Goal: Check status: Check status

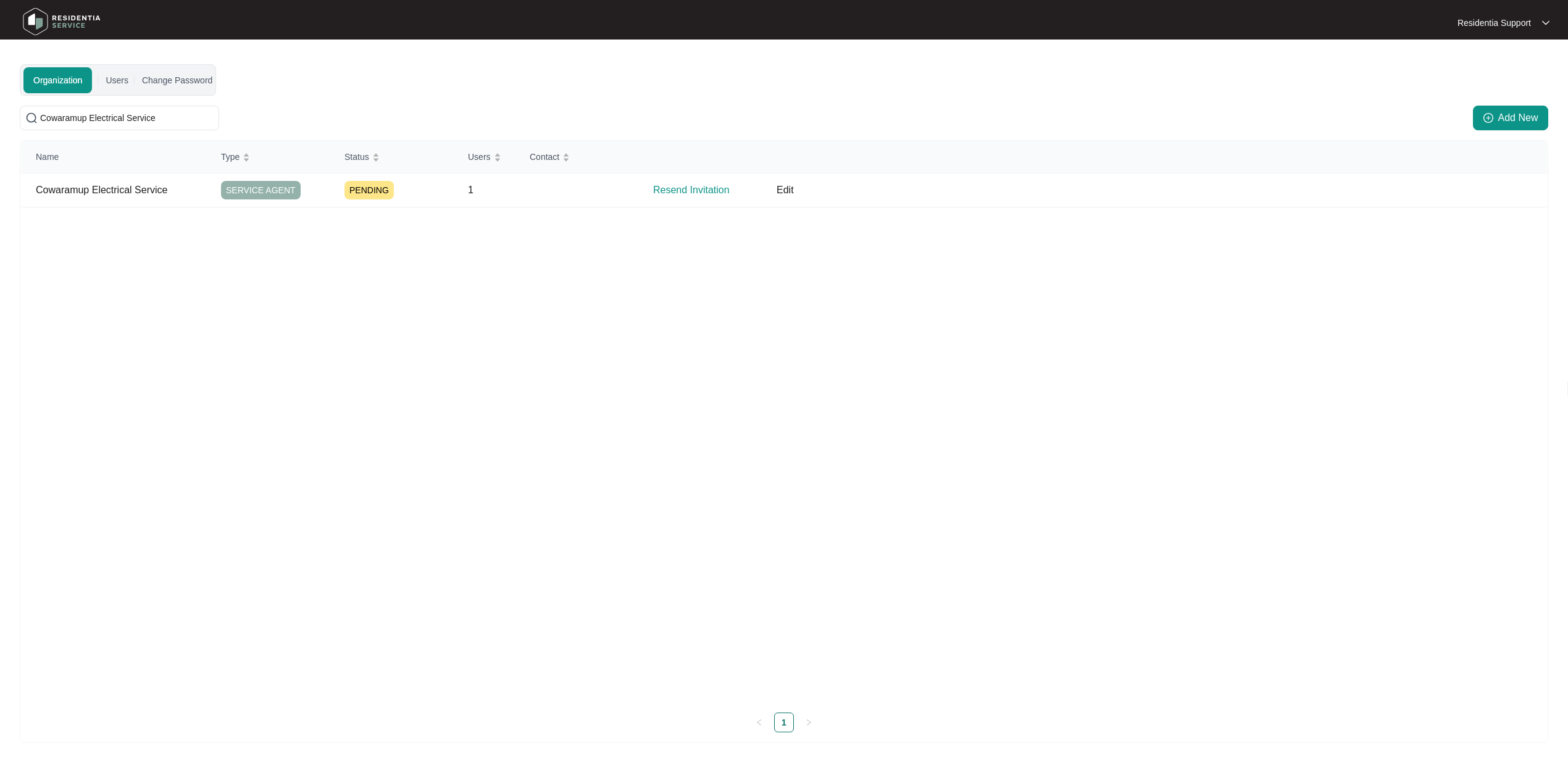
click at [60, 20] on img at bounding box center [62, 22] width 87 height 37
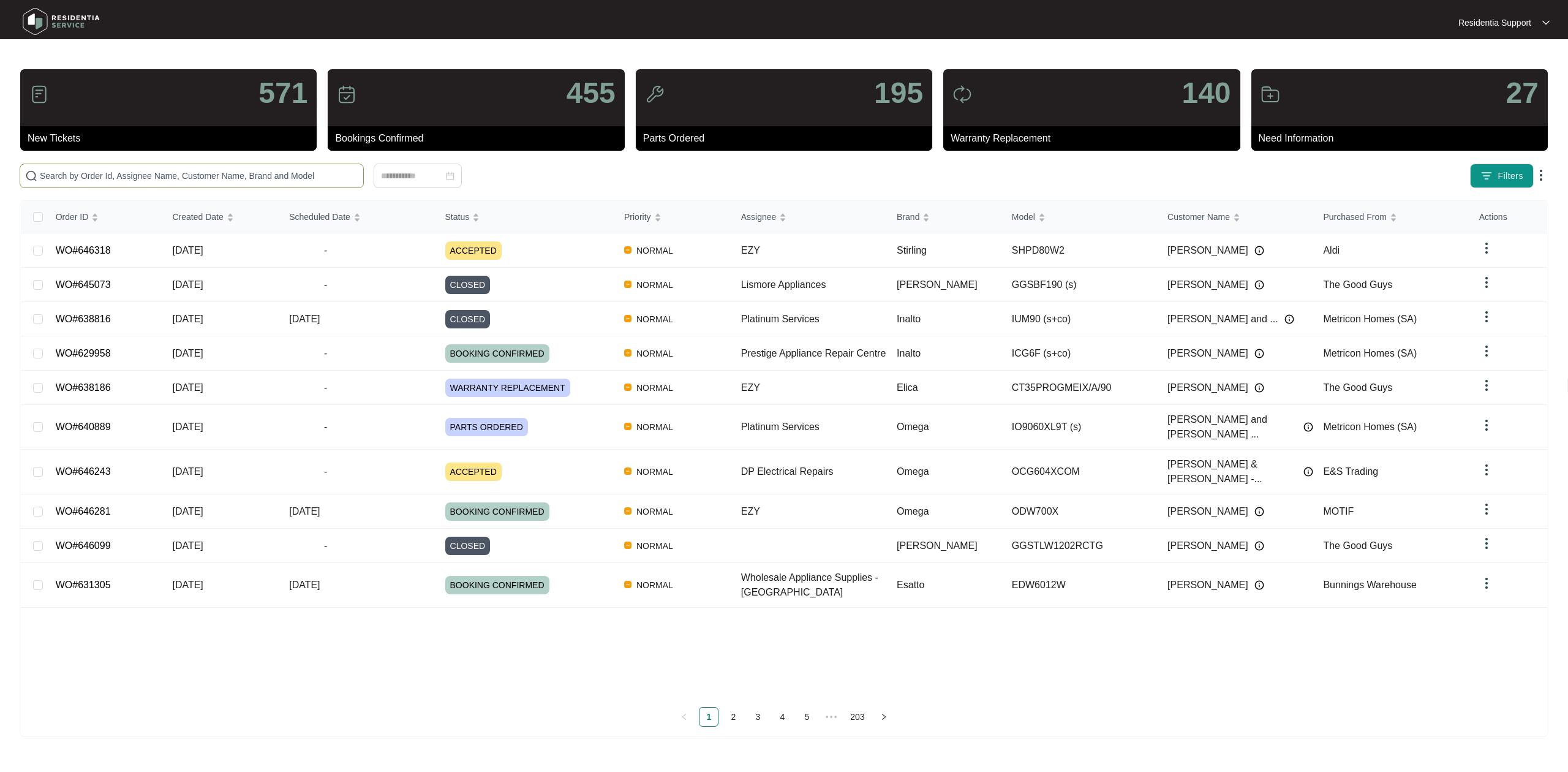
click at [201, 171] on input "text" at bounding box center [199, 176] width 319 height 13
paste input "640176"
type input "640176"
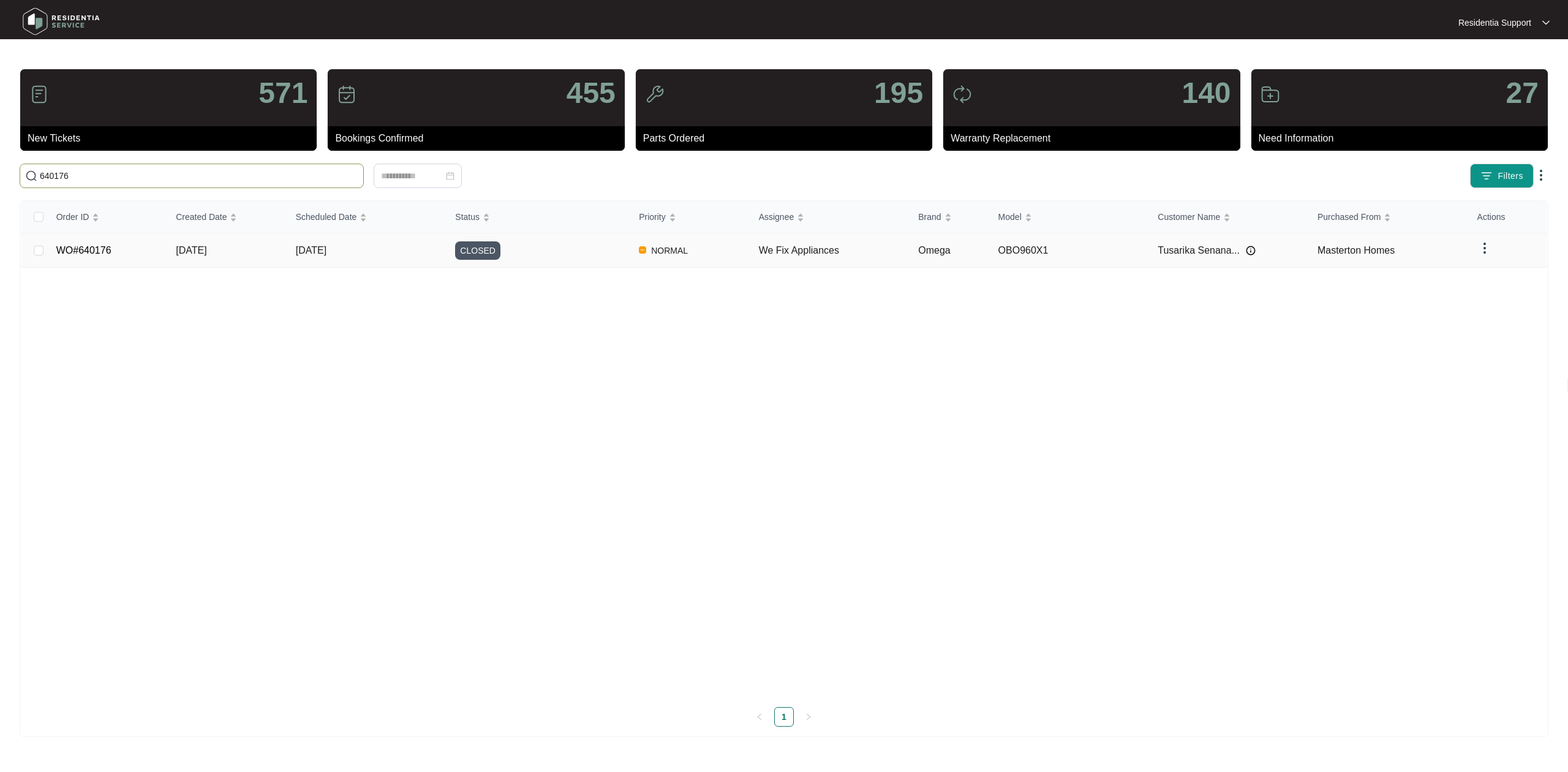
click at [327, 253] on span "[DATE]" at bounding box center [311, 250] width 31 height 10
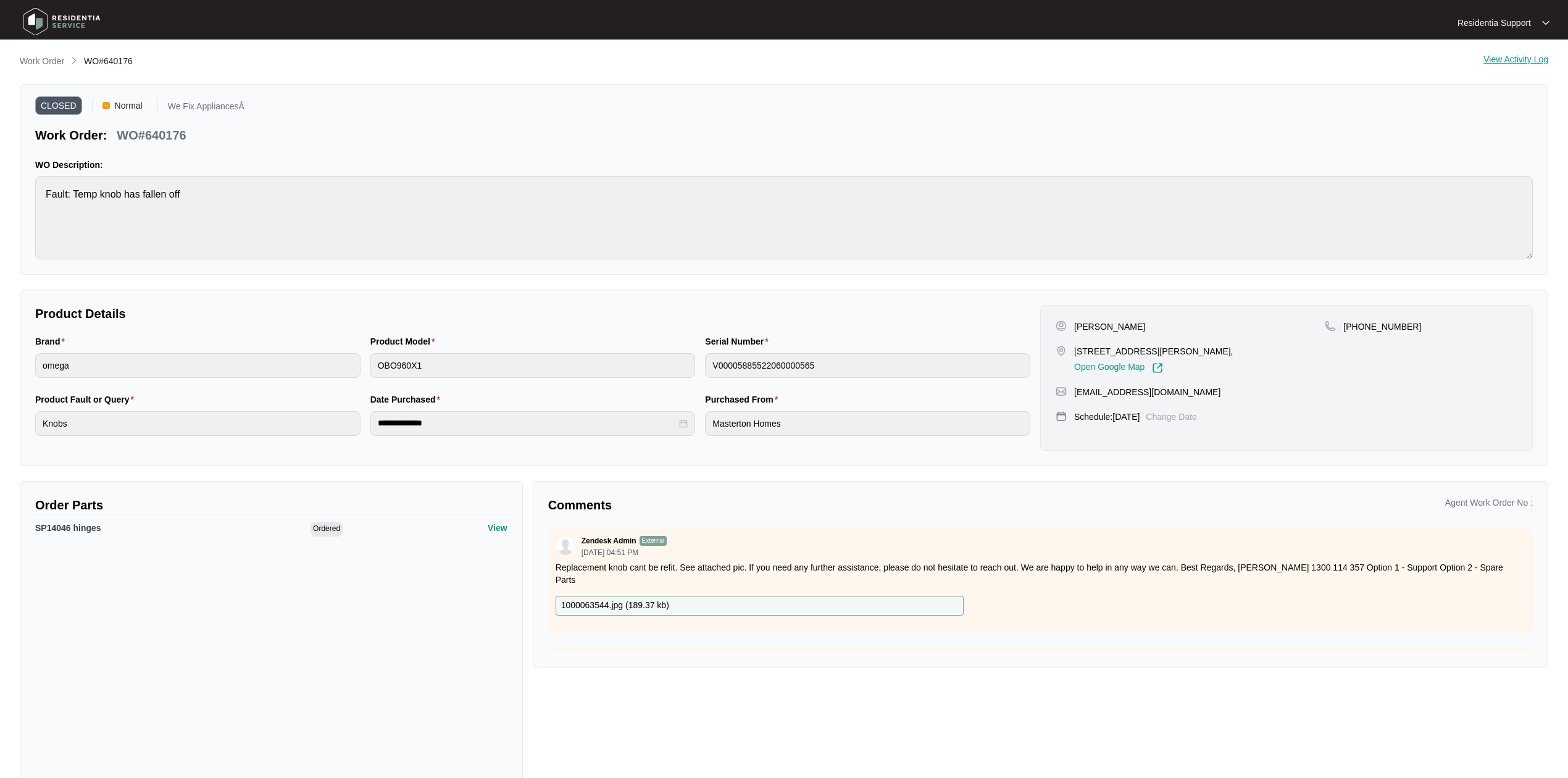
click at [33, 24] on img at bounding box center [62, 22] width 87 height 37
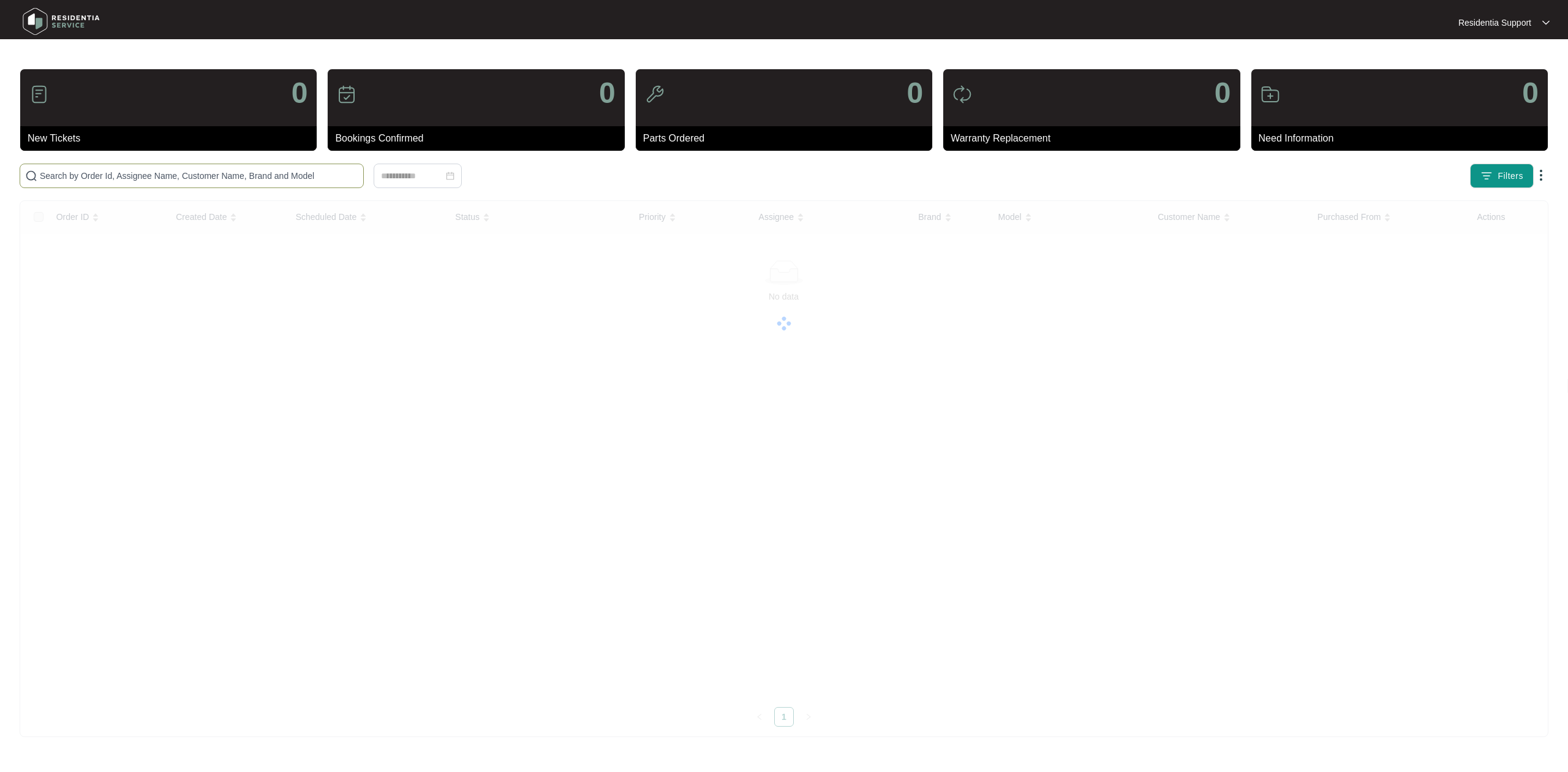
click at [174, 180] on input "text" at bounding box center [199, 176] width 319 height 13
paste input "642829"
type input "642829"
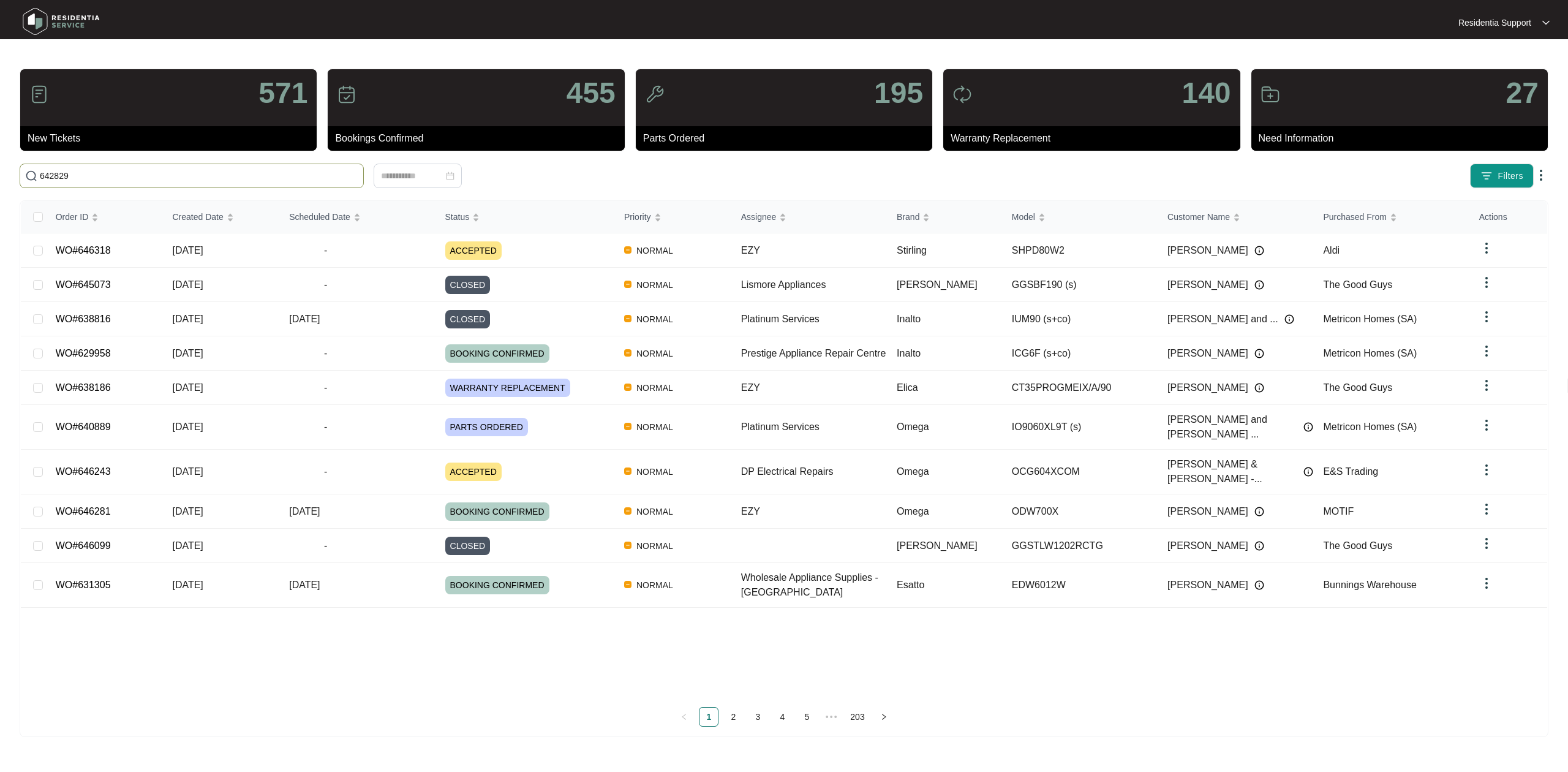
click at [283, 178] on input "642829" at bounding box center [199, 176] width 319 height 13
click at [63, 12] on img at bounding box center [61, 22] width 86 height 37
click at [63, 20] on img at bounding box center [61, 22] width 86 height 37
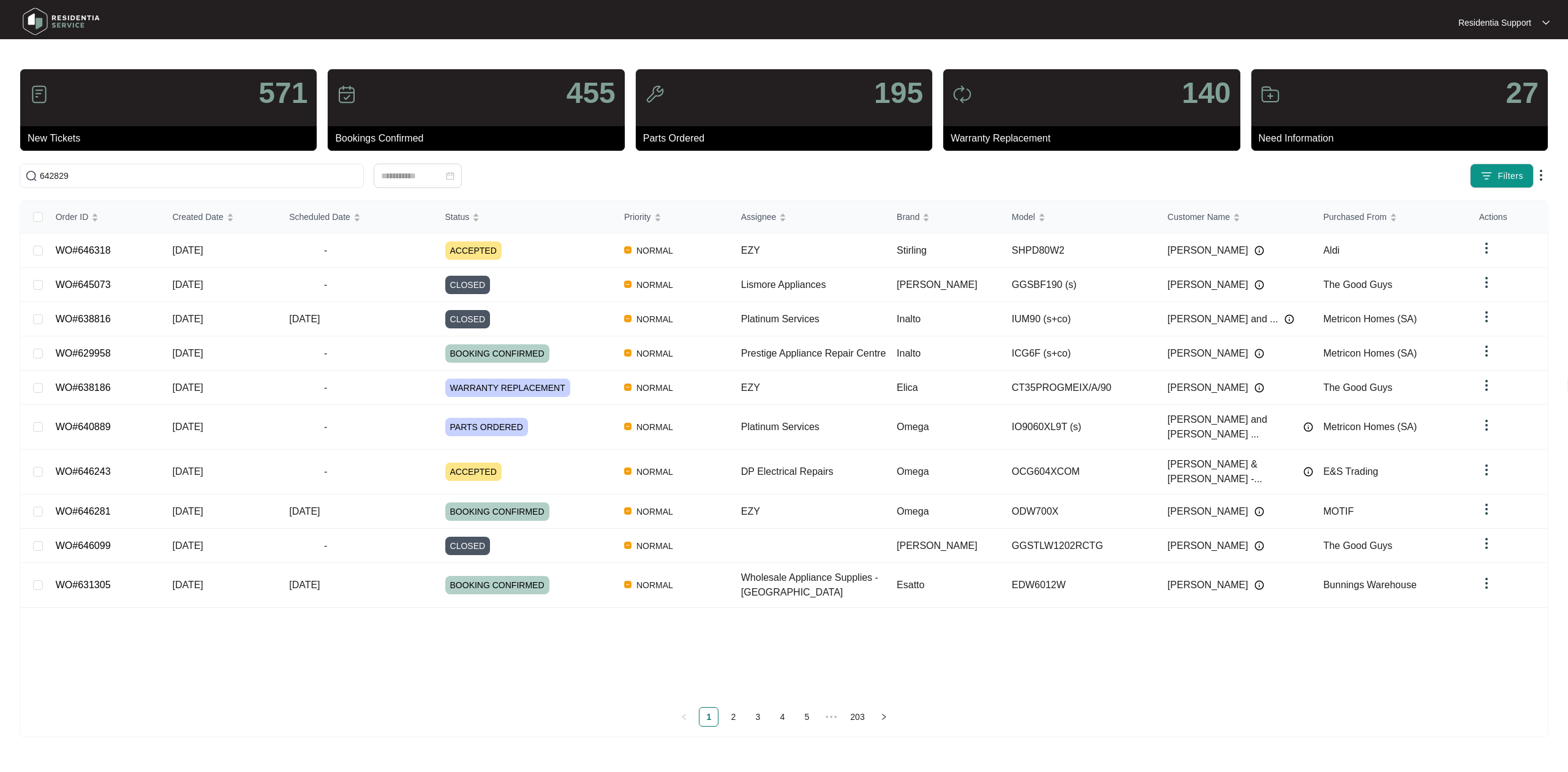
click at [63, 20] on img at bounding box center [61, 22] width 86 height 37
click at [229, 184] on span "642829" at bounding box center [192, 176] width 344 height 24
click at [208, 173] on input "642829" at bounding box center [199, 176] width 319 height 13
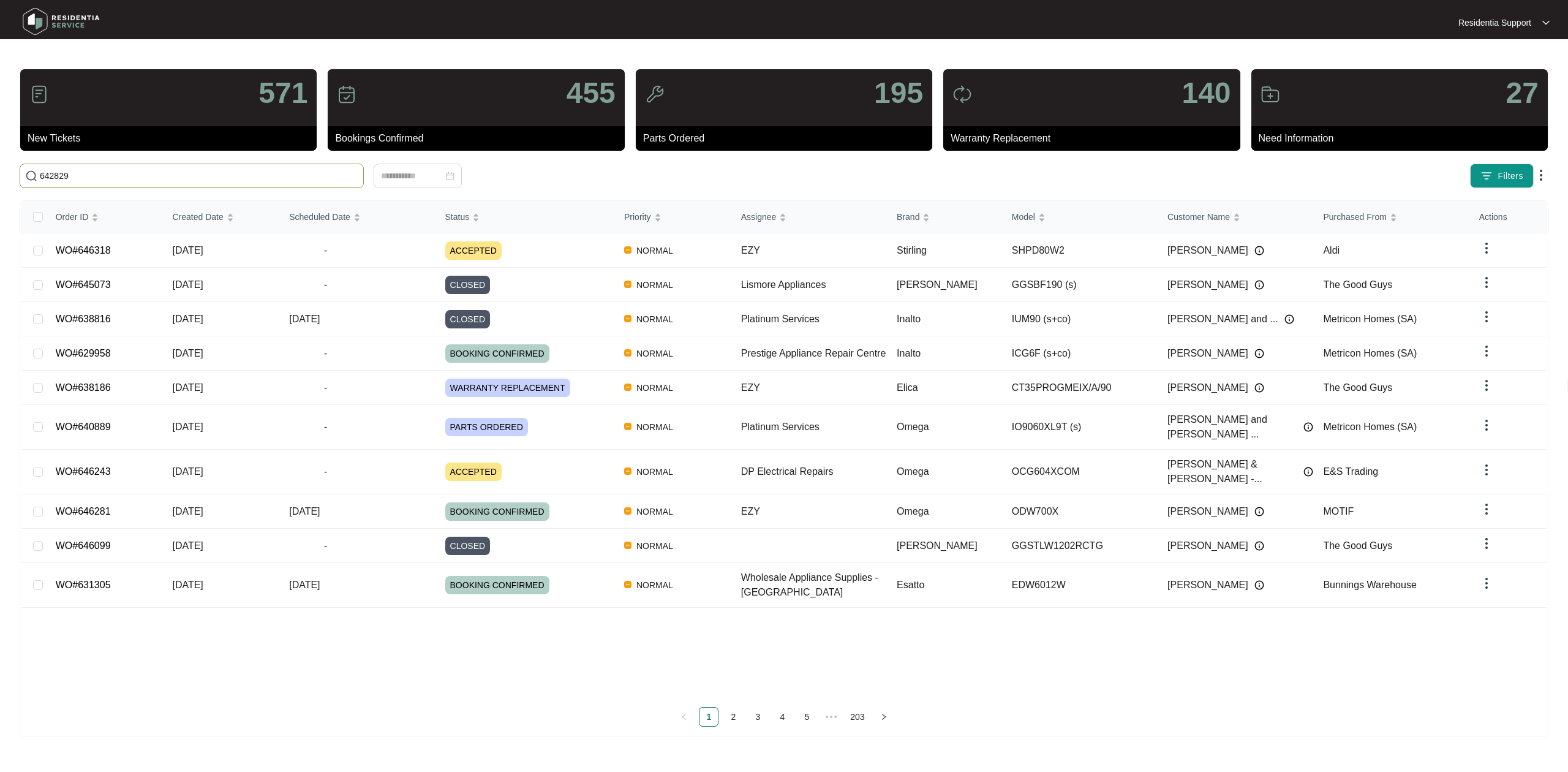
click at [208, 173] on input "642829" at bounding box center [199, 176] width 319 height 13
paste input "642829"
type input "642829"
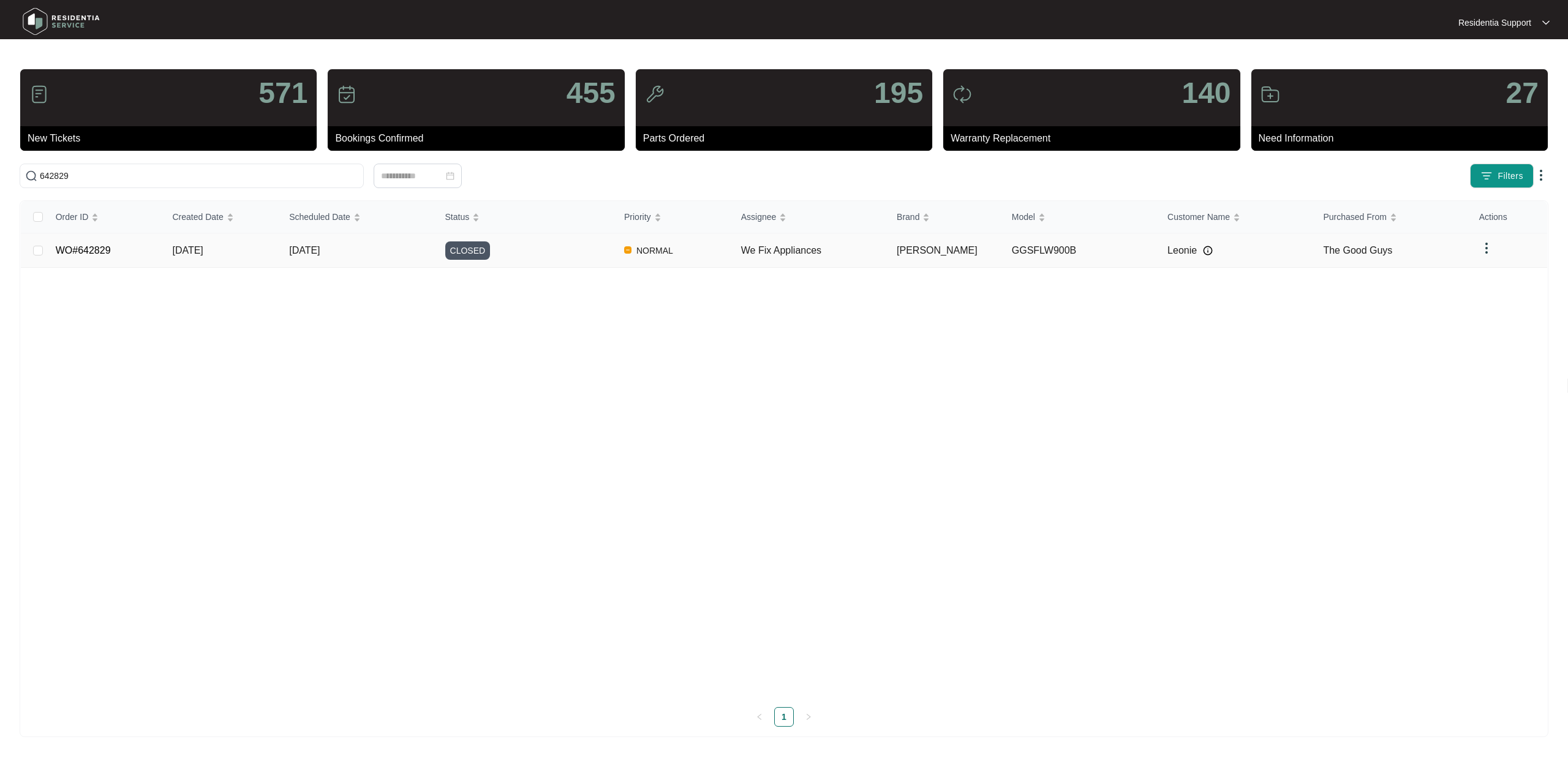
click at [427, 258] on td "[DATE]" at bounding box center [357, 250] width 155 height 34
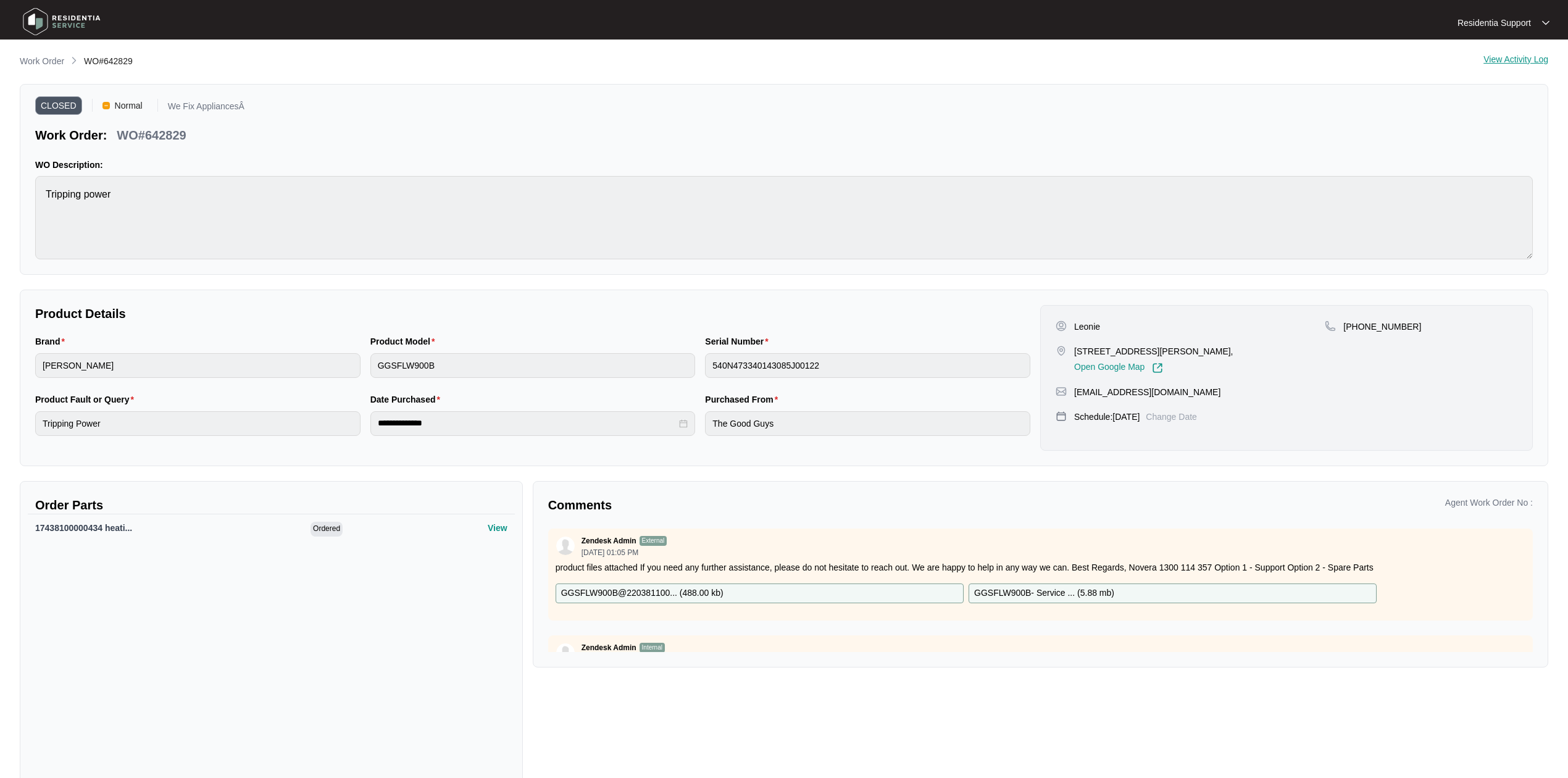
click at [54, 16] on img at bounding box center [62, 22] width 87 height 37
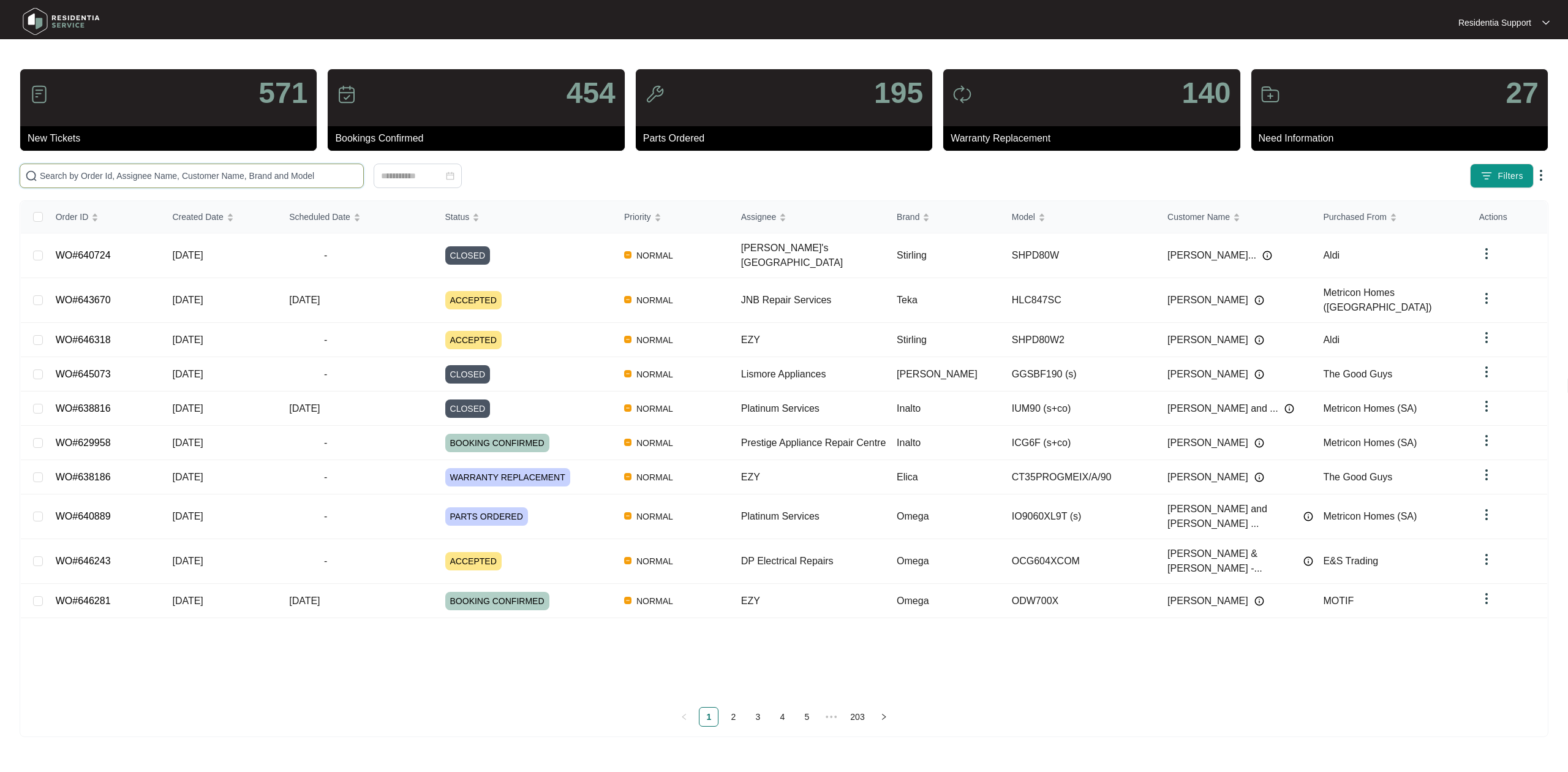
click at [245, 174] on input "text" at bounding box center [199, 176] width 319 height 13
paste input "642986"
type input "642986"
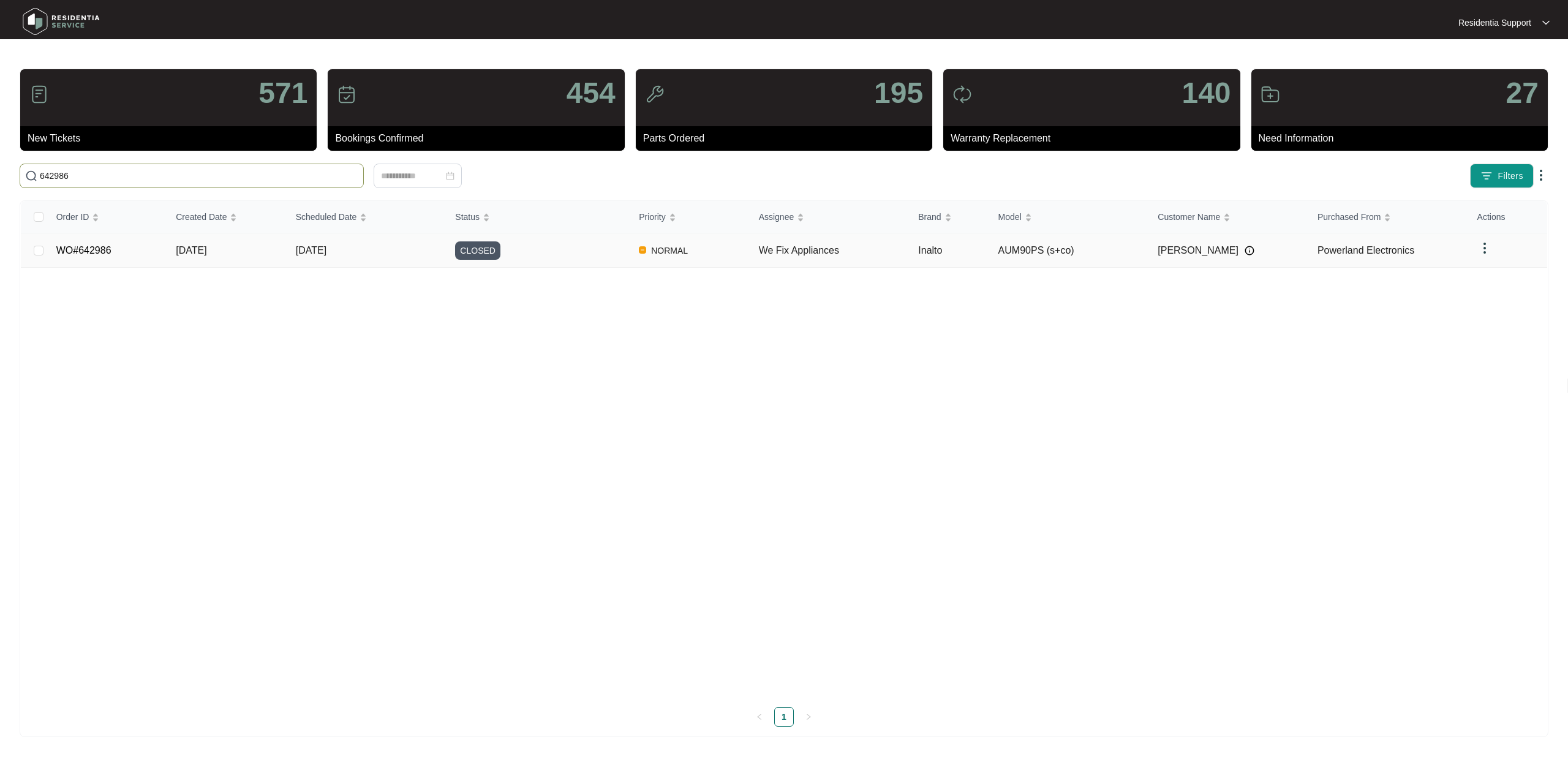
click at [555, 253] on div "CLOSED" at bounding box center [542, 250] width 174 height 18
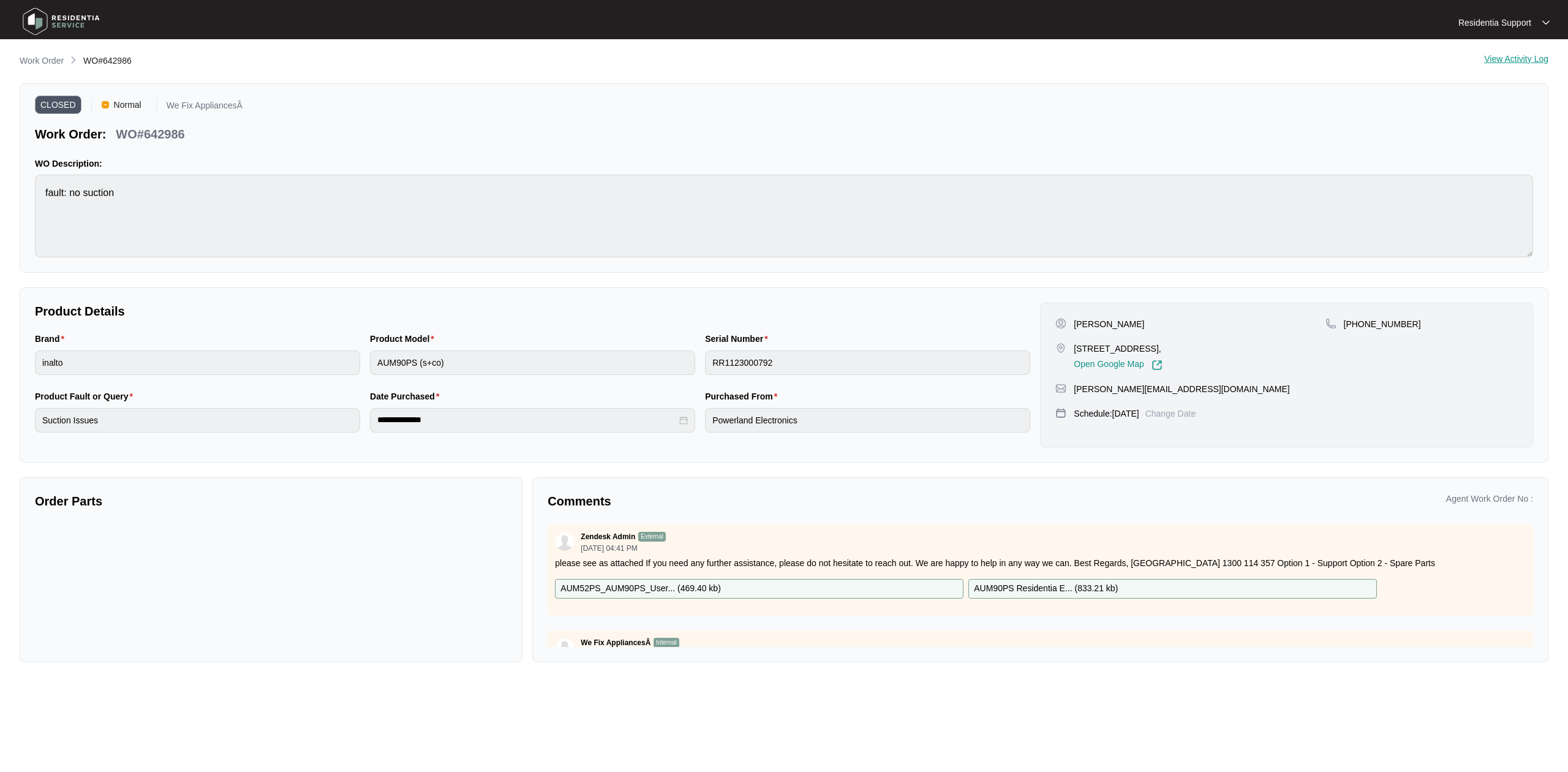
click at [72, 18] on img at bounding box center [61, 22] width 86 height 37
